Goal: Find specific page/section: Find specific page/section

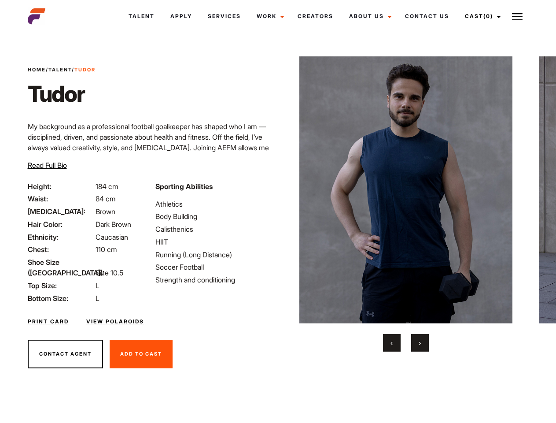
click at [481, 16] on link "Cast (0)" at bounding box center [481, 16] width 49 height 24
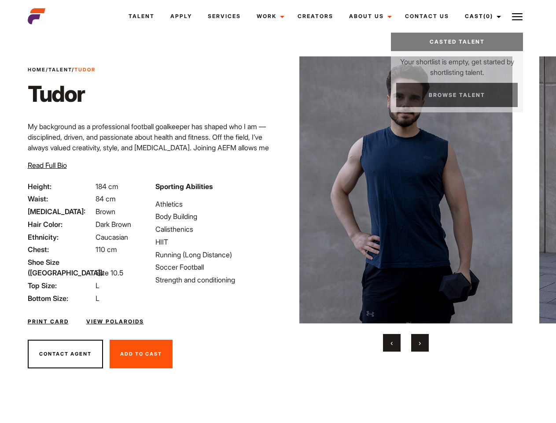
click at [518, 16] on img at bounding box center [517, 16] width 11 height 11
click at [406, 204] on img at bounding box center [407, 189] width 214 height 267
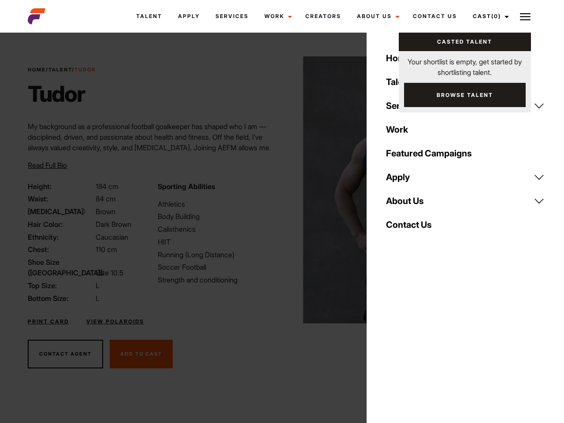
click at [278, 190] on div "Sporting Abilities Athletics Body Building Calisthenics HIIT Running (Long Dist…" at bounding box center [217, 242] width 130 height 122
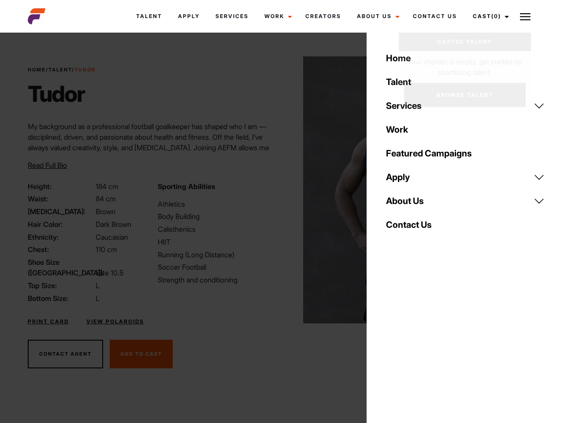
click at [392, 343] on body "Talent Apply Services Work Campaigns Jobs Job Request Creators About Us Founder…" at bounding box center [282, 237] width 564 height 405
click at [420, 343] on div "Home Talent Services Talent Casting Photography Videography Creative Hair and M…" at bounding box center [464, 211] width 197 height 423
